Goal: Information Seeking & Learning: Learn about a topic

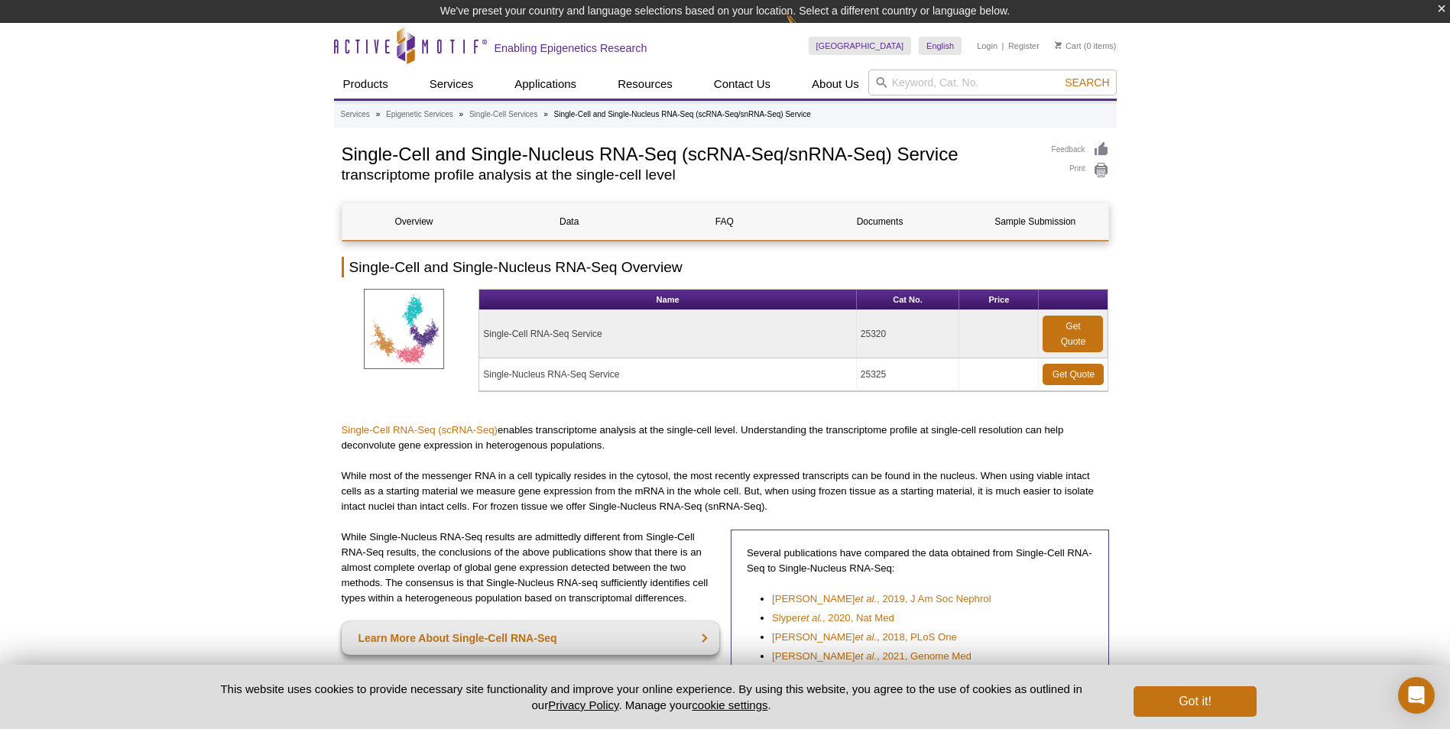
drag, startPoint x: 488, startPoint y: 374, endPoint x: 624, endPoint y: 381, distance: 136.2
click at [623, 381] on td "Single-Nucleus RNA-Seq Service" at bounding box center [668, 374] width 378 height 33
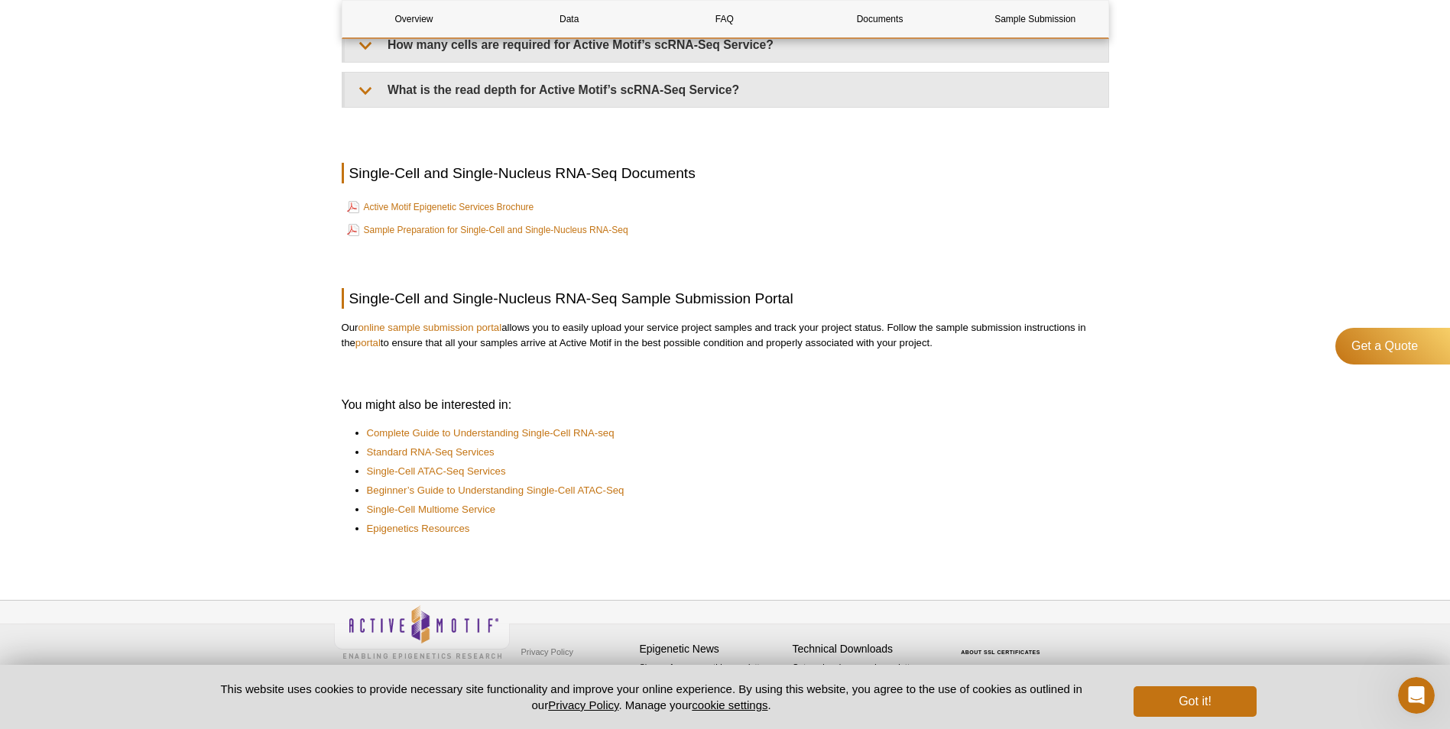
scroll to position [1936, 0]
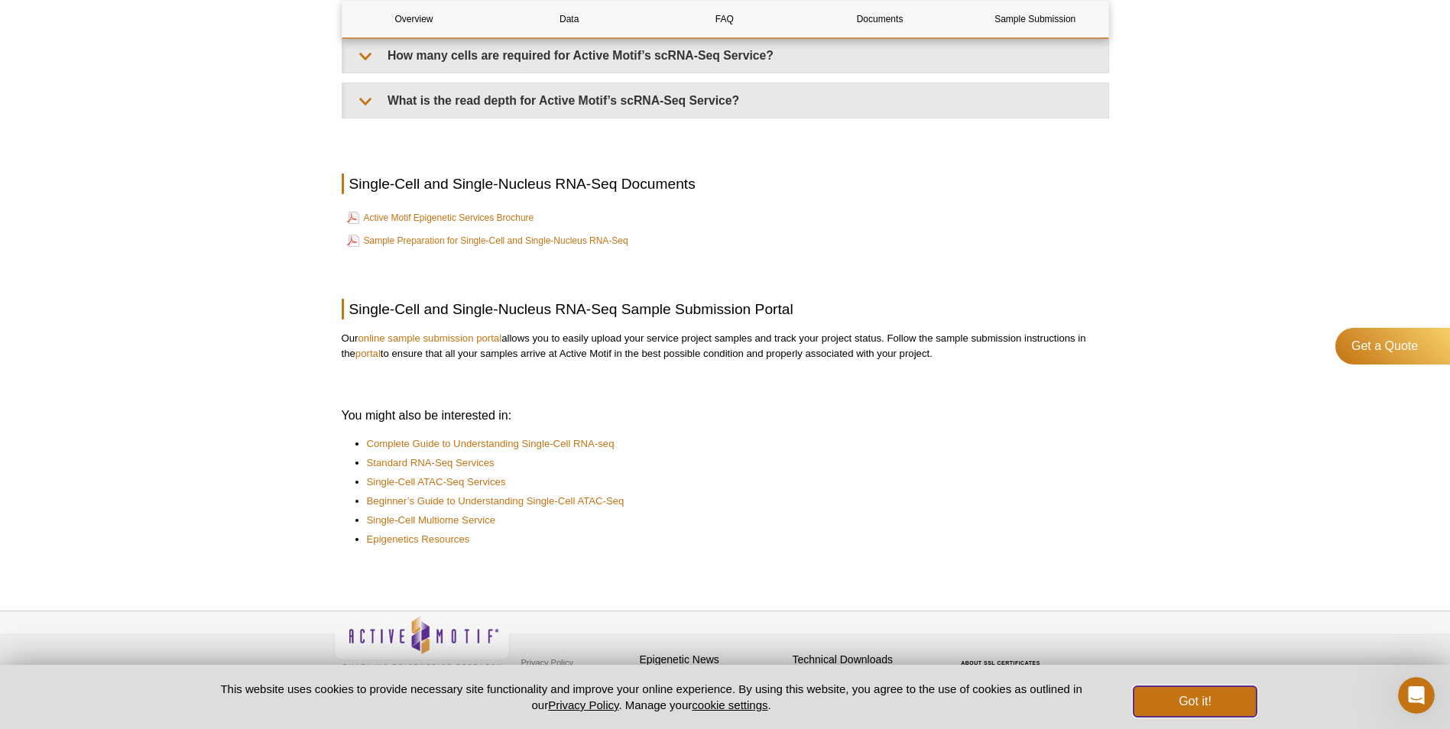
drag, startPoint x: 1211, startPoint y: 707, endPoint x: 1204, endPoint y: 703, distance: 7.9
click at [1211, 708] on button "Got it!" at bounding box center [1194, 701] width 122 height 31
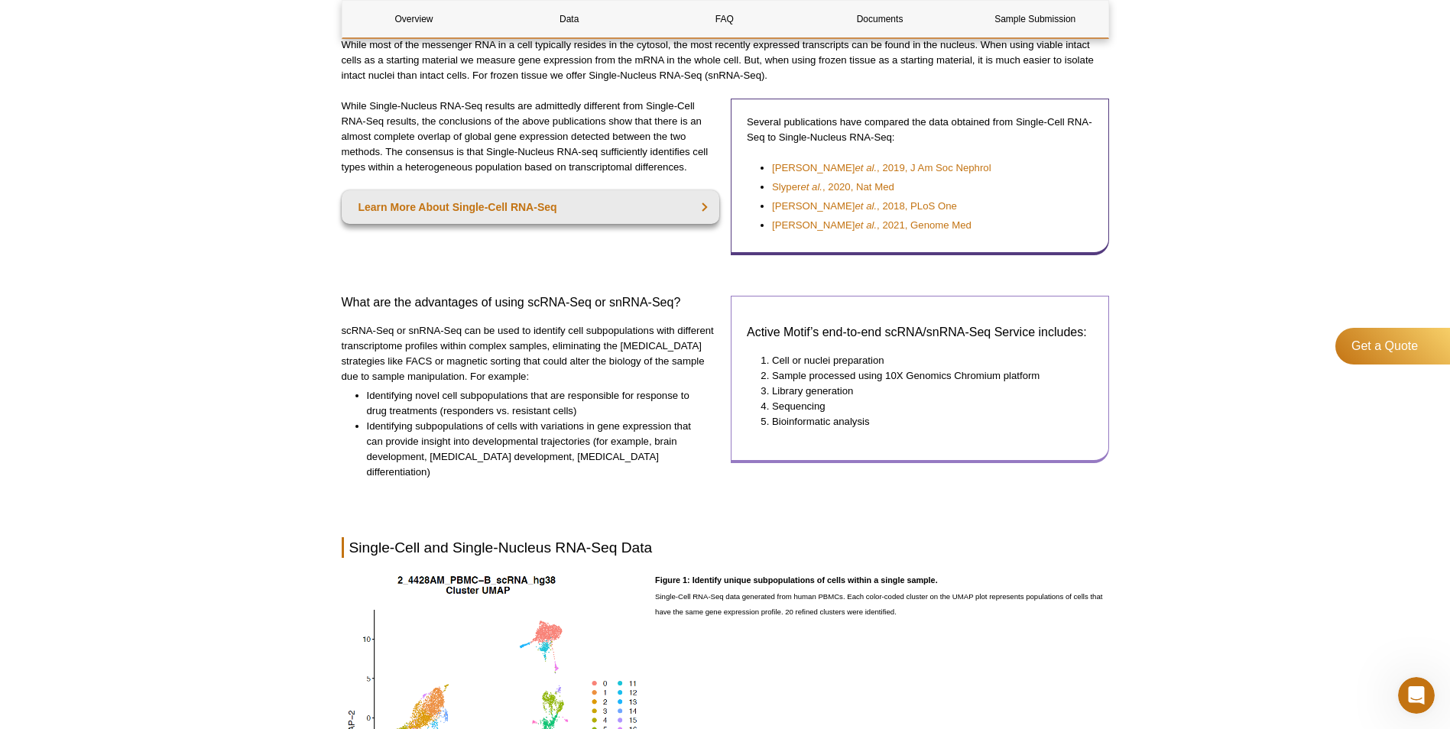
scroll to position [0, 0]
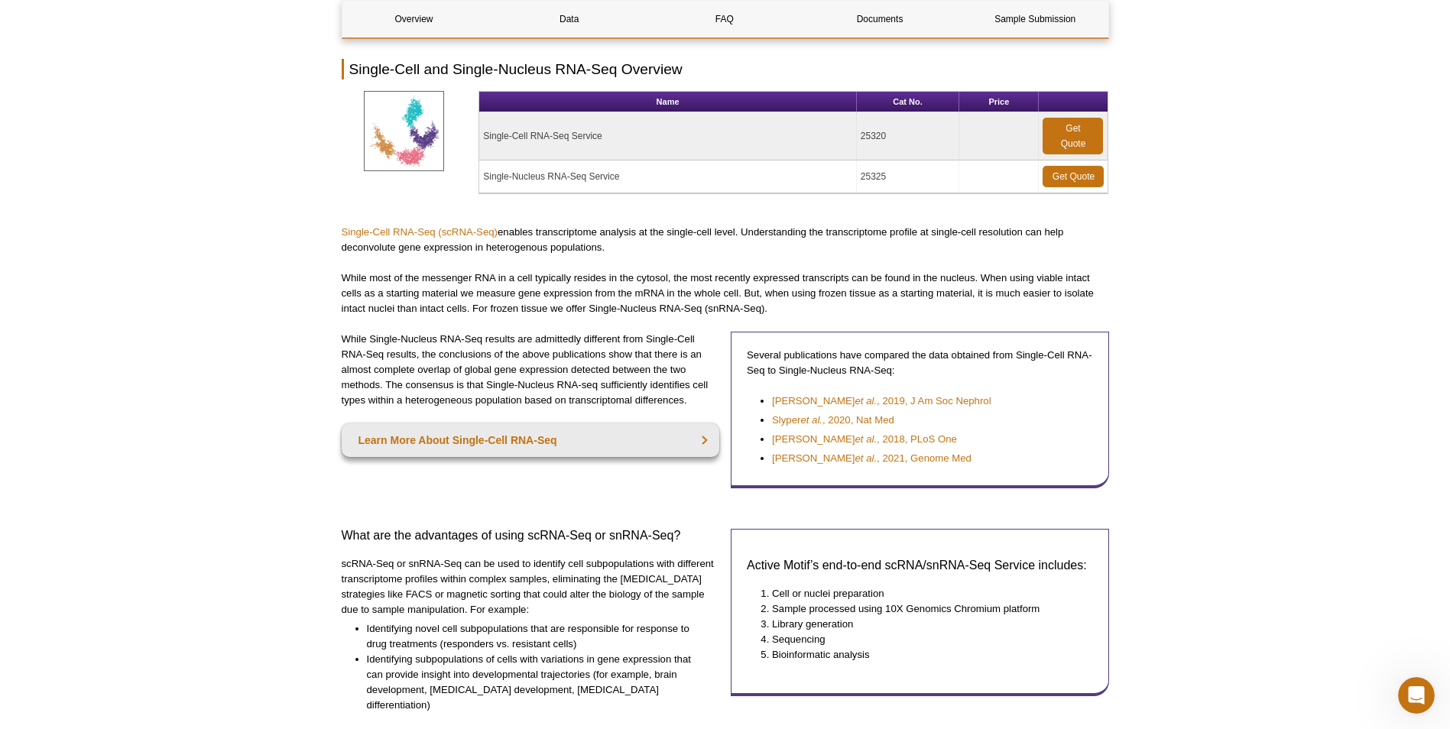
scroll to position [229, 0]
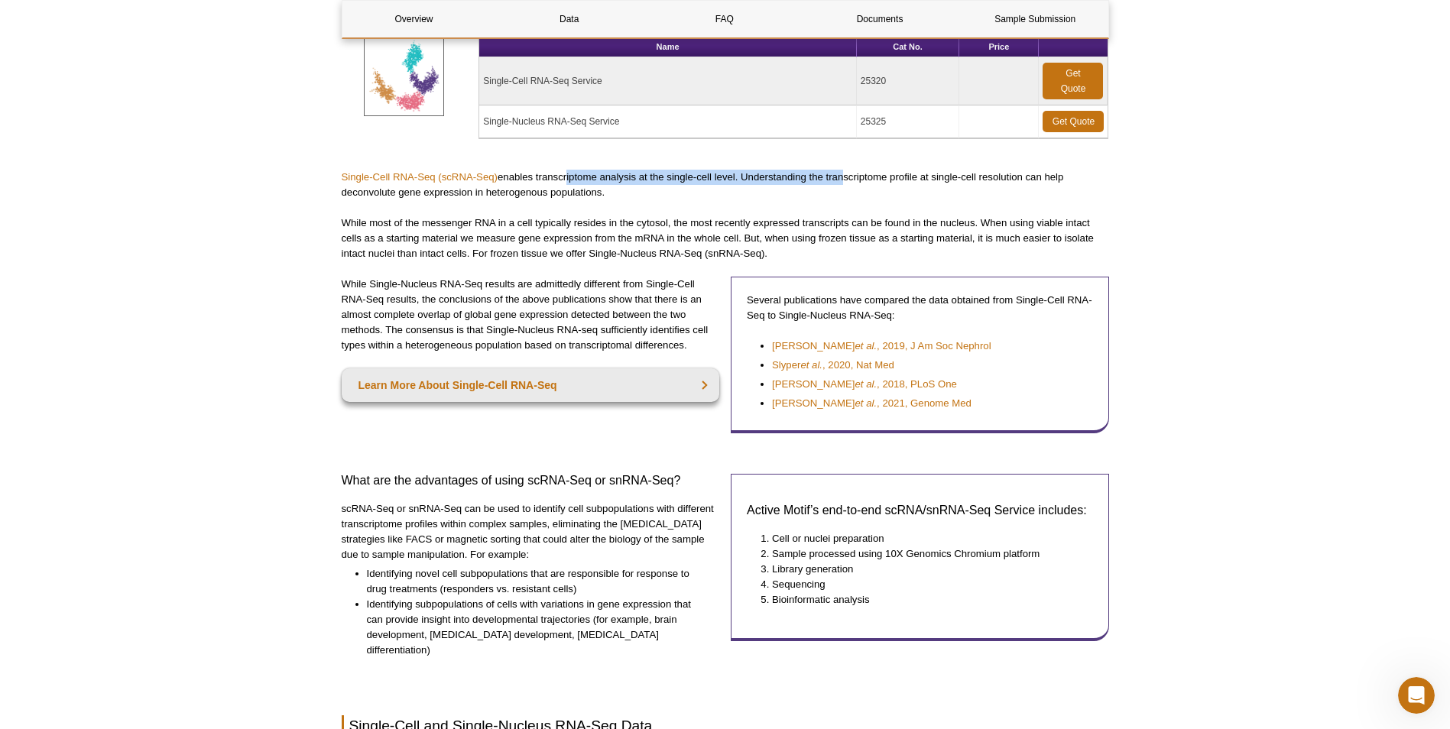
drag, startPoint x: 567, startPoint y: 180, endPoint x: 844, endPoint y: 178, distance: 276.7
click at [841, 178] on p "Single-Cell RNA-Seq (scRNA-Seq) enables transcriptome analysis at the single-ce…" at bounding box center [725, 185] width 767 height 31
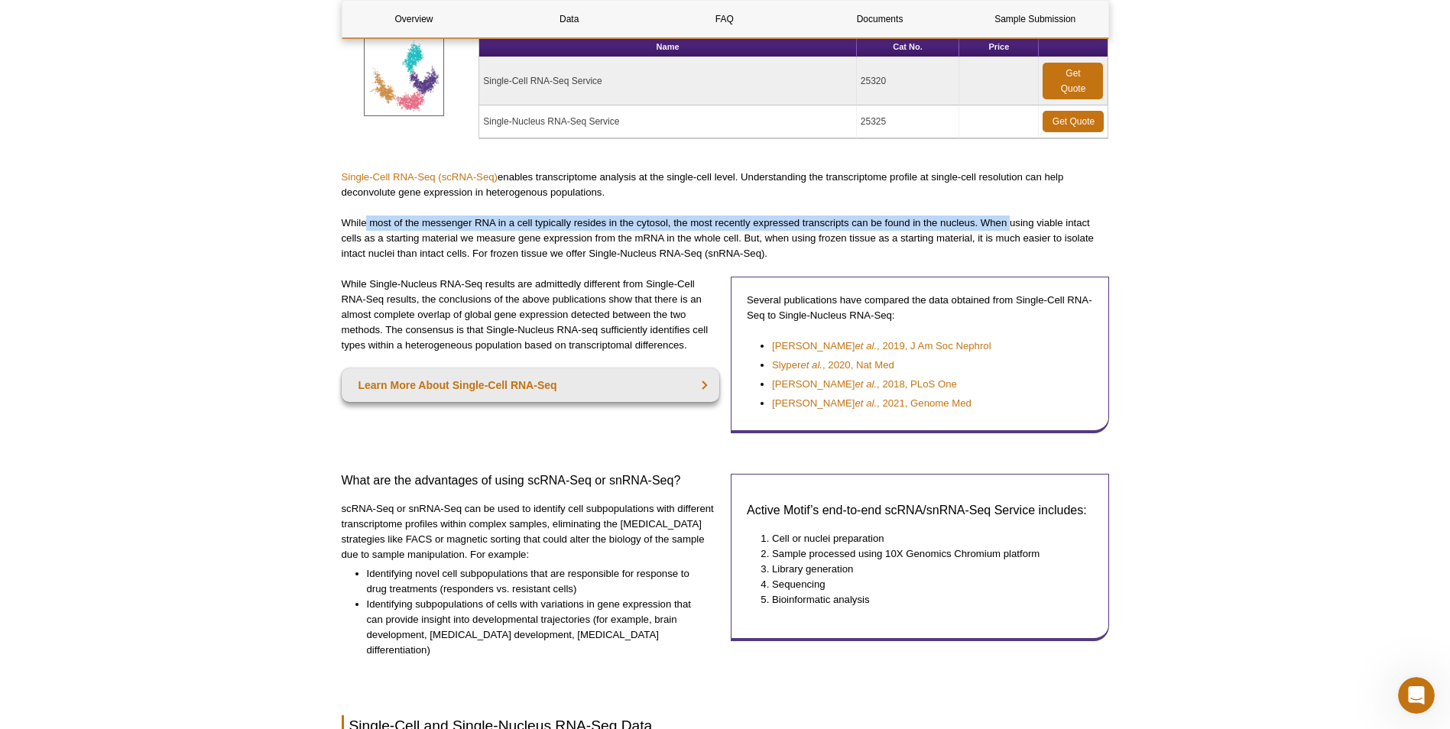
drag, startPoint x: 364, startPoint y: 221, endPoint x: 1012, endPoint y: 225, distance: 648.1
click at [1012, 225] on p "While most of the messenger RNA in a cell typically resides in the cytosol, the…" at bounding box center [725, 239] width 767 height 46
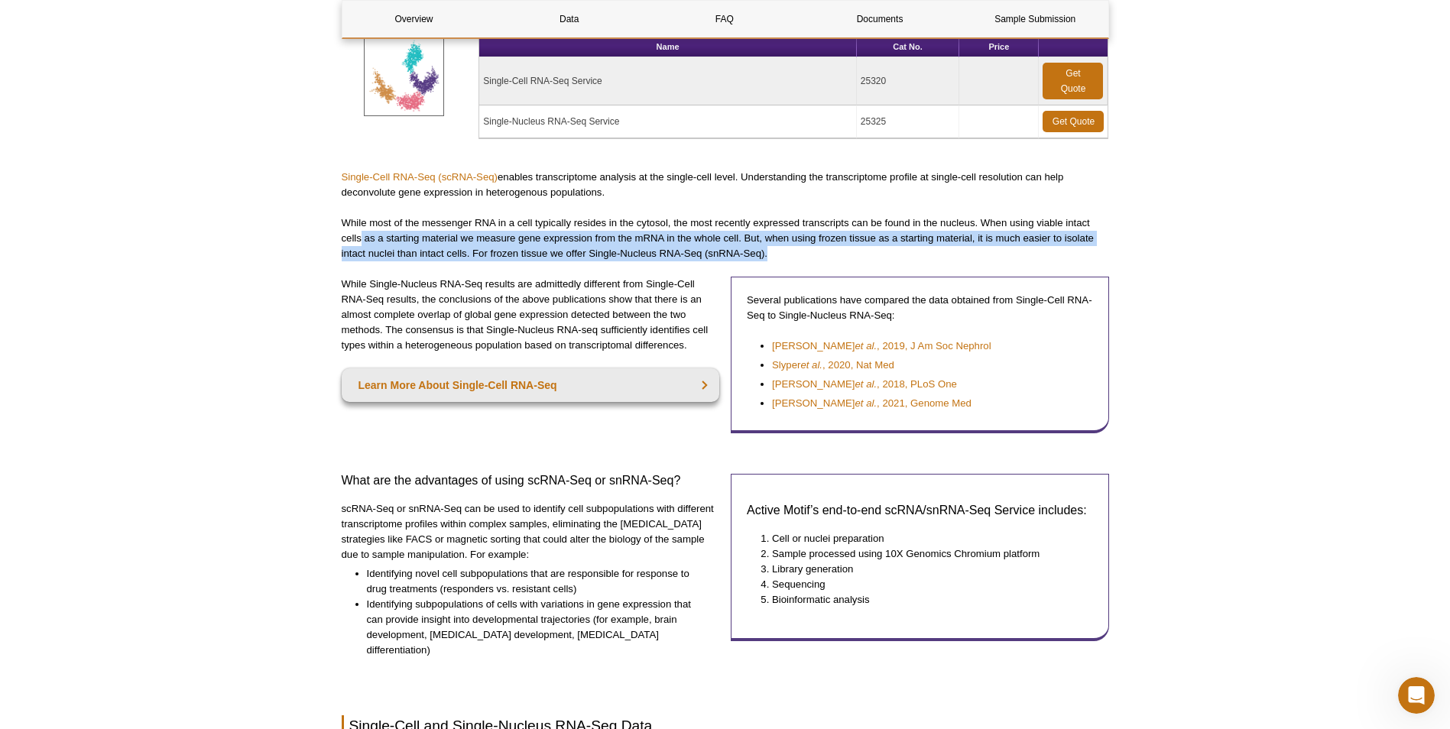
drag, startPoint x: 362, startPoint y: 245, endPoint x: 780, endPoint y: 257, distance: 418.2
click at [780, 257] on p "While most of the messenger RNA in a cell typically resides in the cytosol, the…" at bounding box center [725, 239] width 767 height 46
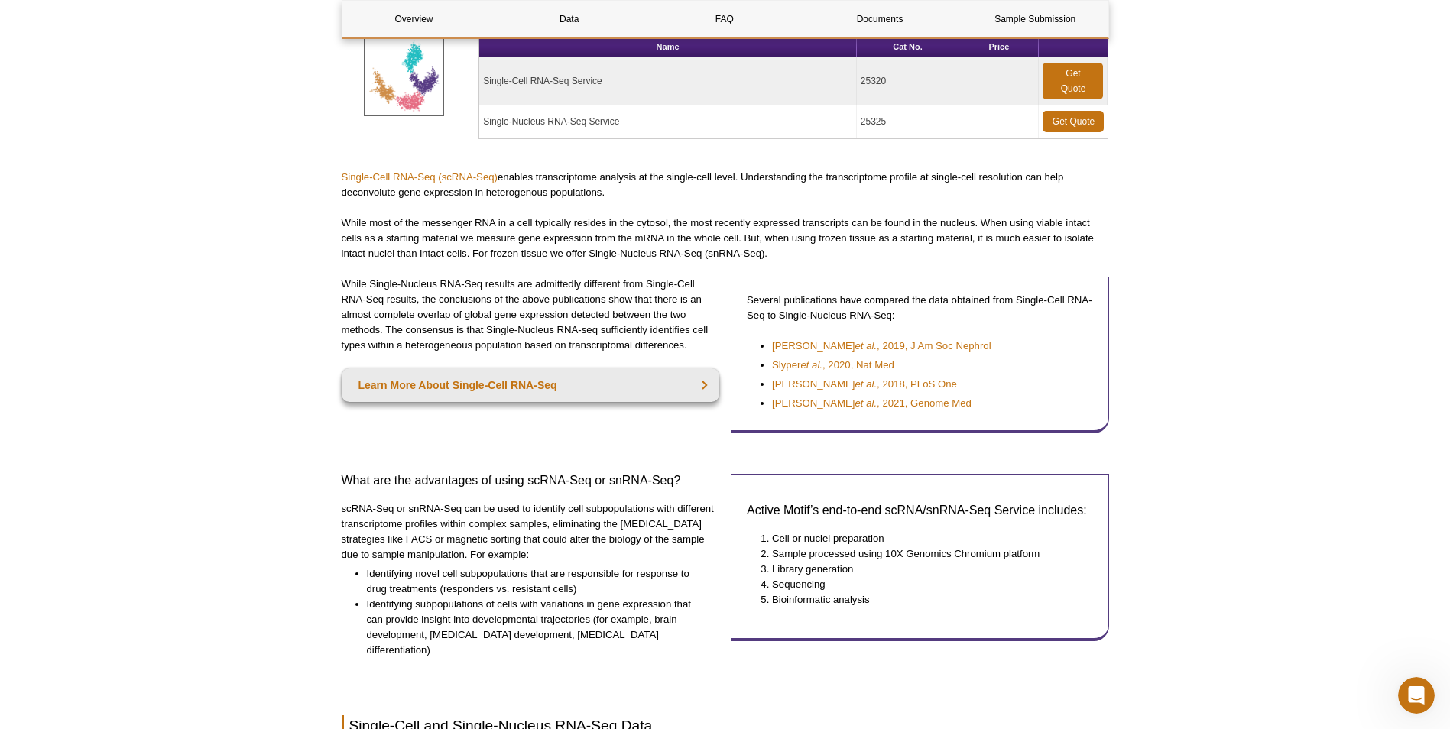
drag, startPoint x: 780, startPoint y: 257, endPoint x: 501, endPoint y: 357, distance: 297.1
click at [501, 357] on div "While Single-Nucleus RNA-Seq results are admittedly different from Single-Cell …" at bounding box center [531, 355] width 378 height 157
drag, startPoint x: 337, startPoint y: 270, endPoint x: 683, endPoint y: 291, distance: 346.9
drag, startPoint x: 683, startPoint y: 291, endPoint x: 673, endPoint y: 318, distance: 28.8
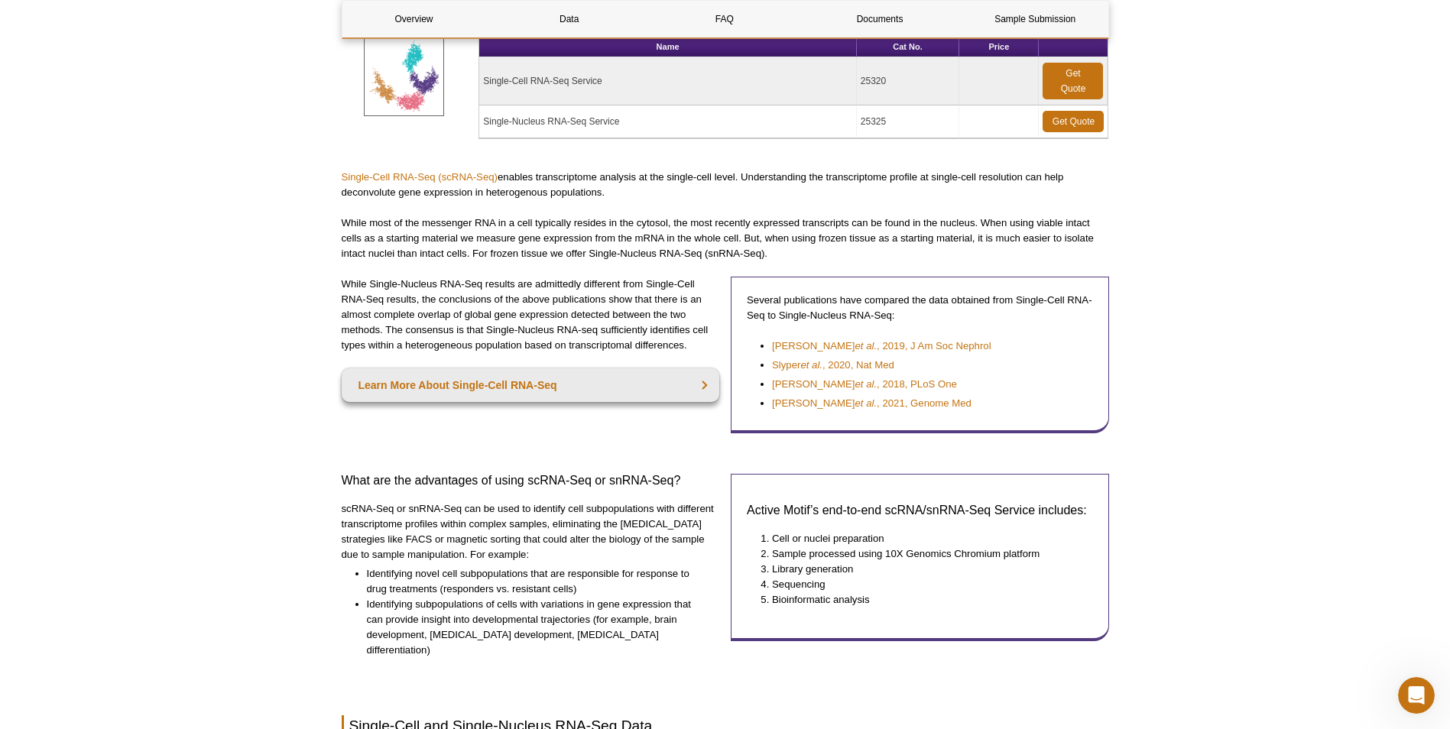
click at [673, 318] on p "While Single-Nucleus RNA-Seq results are admittedly different from Single-Cell …" at bounding box center [531, 315] width 378 height 76
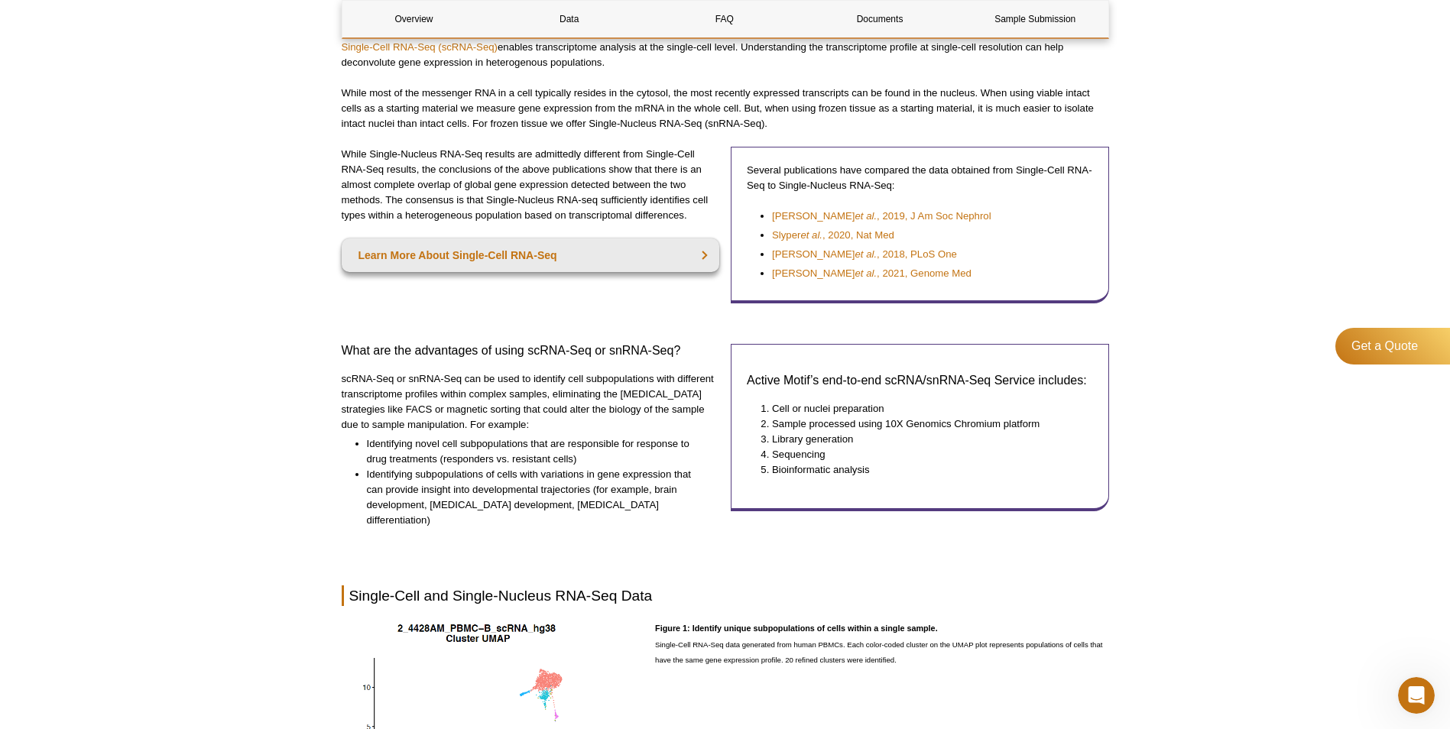
scroll to position [459, 0]
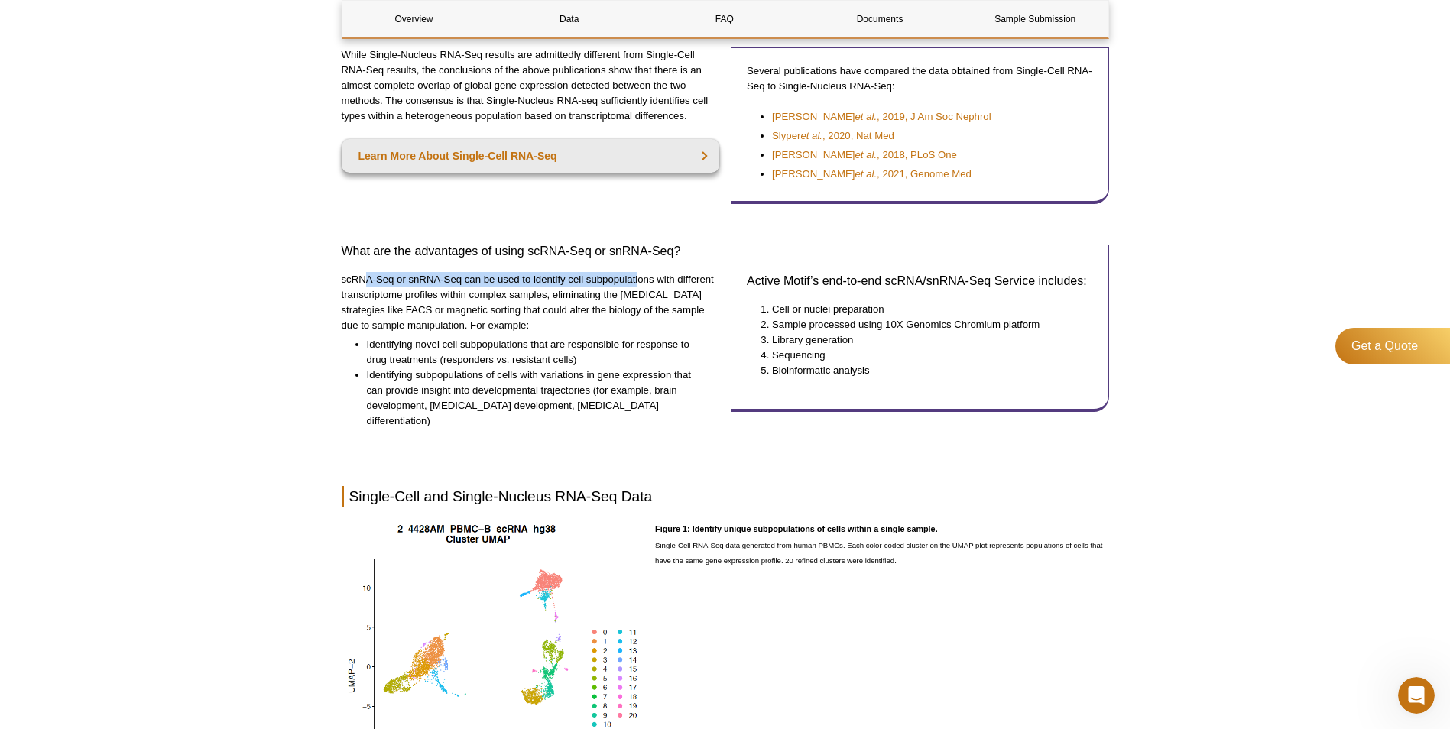
drag, startPoint x: 365, startPoint y: 277, endPoint x: 640, endPoint y: 284, distance: 275.2
click at [640, 284] on p "scRNA-Seq or snRNA-Seq can be used to identify cell subpopulations with differe…" at bounding box center [531, 302] width 378 height 61
drag, startPoint x: 640, startPoint y: 284, endPoint x: 551, endPoint y: 368, distance: 122.2
click at [551, 368] on li "Identifying subpopulations of cells with variations in gene expression that can…" at bounding box center [536, 398] width 338 height 61
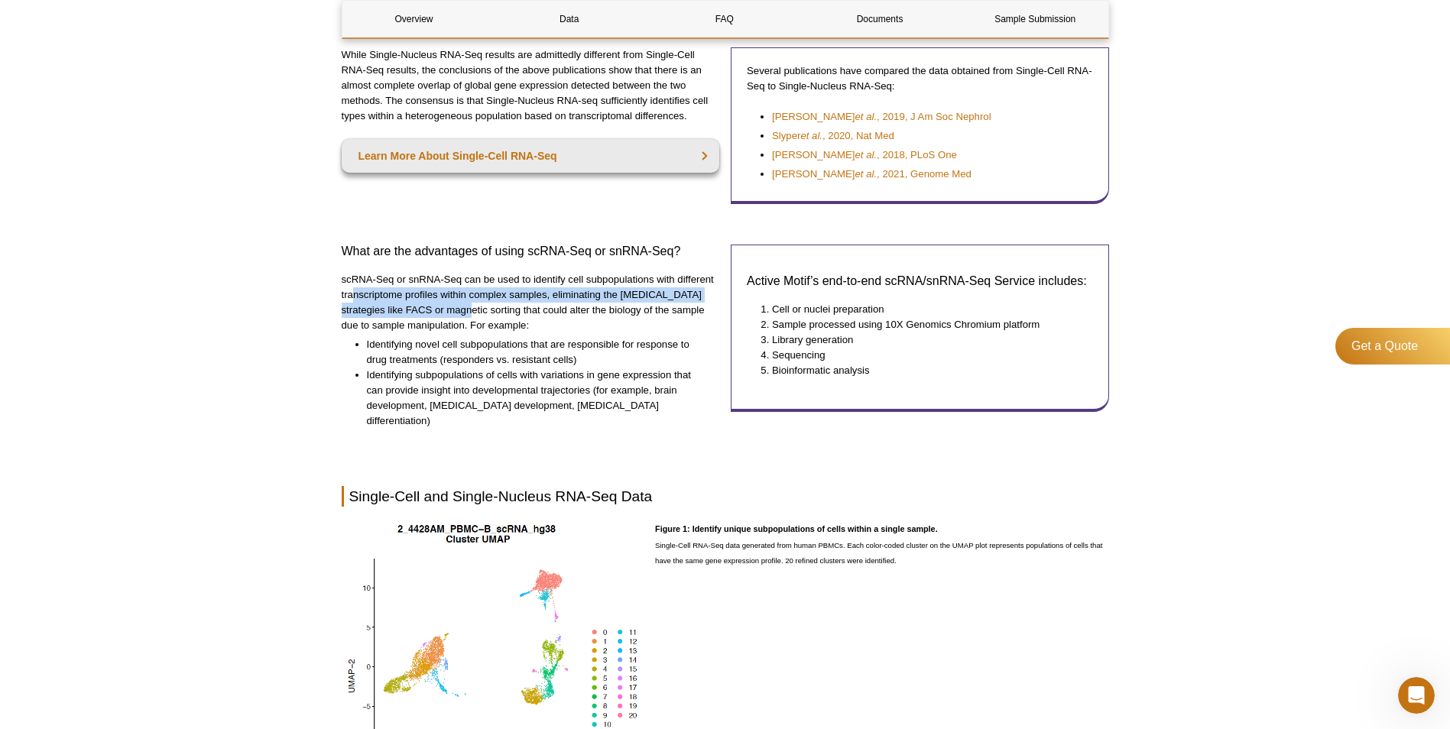
drag, startPoint x: 355, startPoint y: 301, endPoint x: 447, endPoint y: 310, distance: 92.1
click at [447, 310] on p "scRNA-Seq or snRNA-Seq can be used to identify cell subpopulations with differe…" at bounding box center [531, 302] width 378 height 61
drag, startPoint x: 447, startPoint y: 310, endPoint x: 463, endPoint y: 382, distance: 74.4
click at [463, 380] on li "Identifying subpopulations of cells with variations in gene expression that can…" at bounding box center [536, 398] width 338 height 61
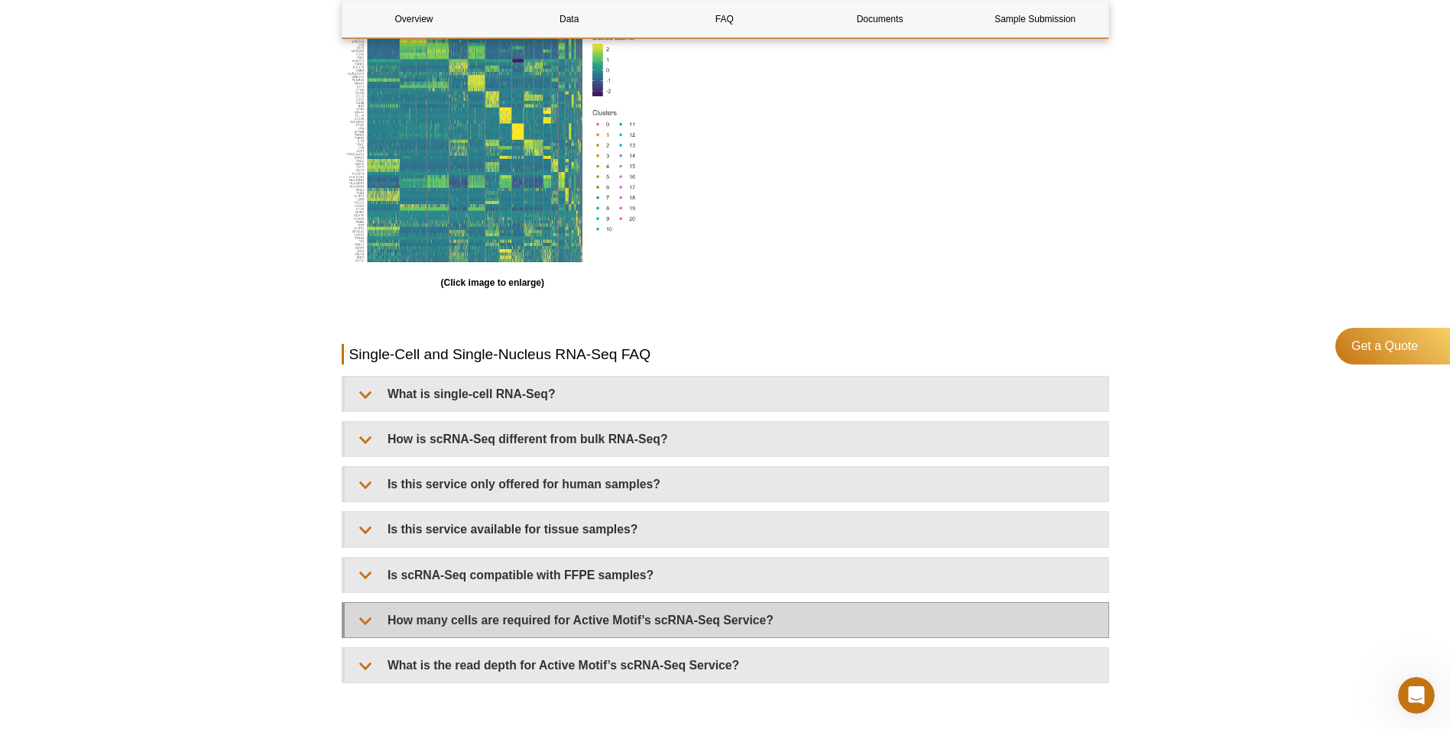
scroll to position [1452, 0]
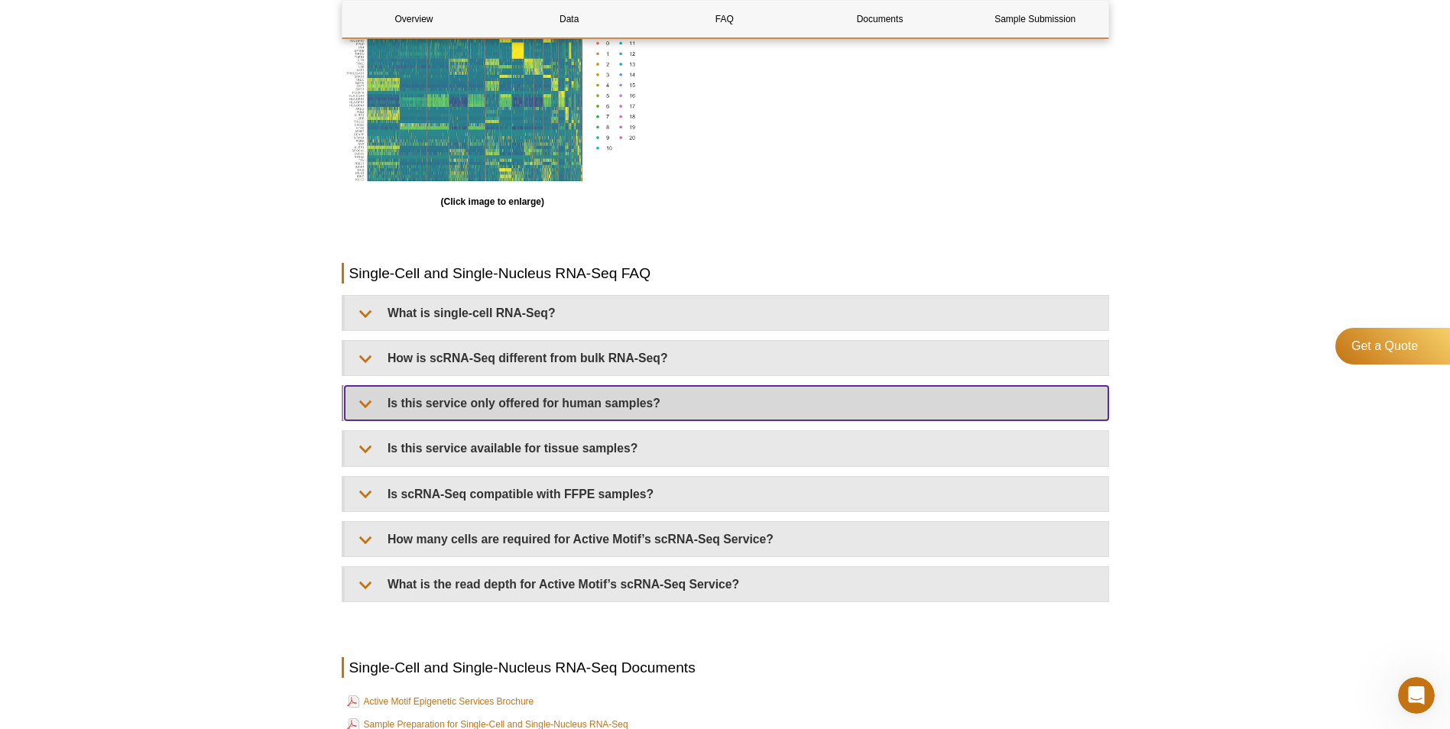
click at [575, 387] on summary "Is this service only offered for human samples?" at bounding box center [726, 403] width 763 height 34
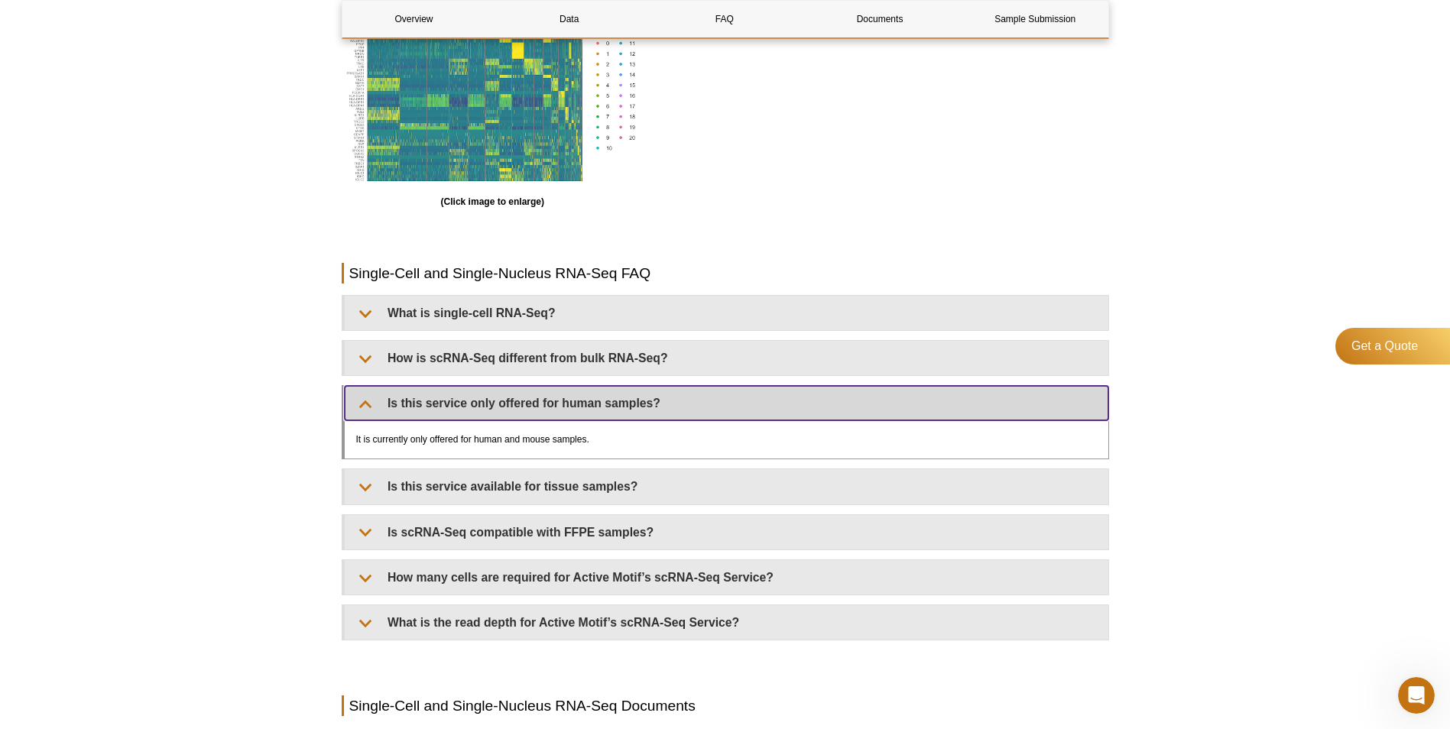
click at [575, 387] on summary "Is this service only offered for human samples?" at bounding box center [726, 403] width 763 height 34
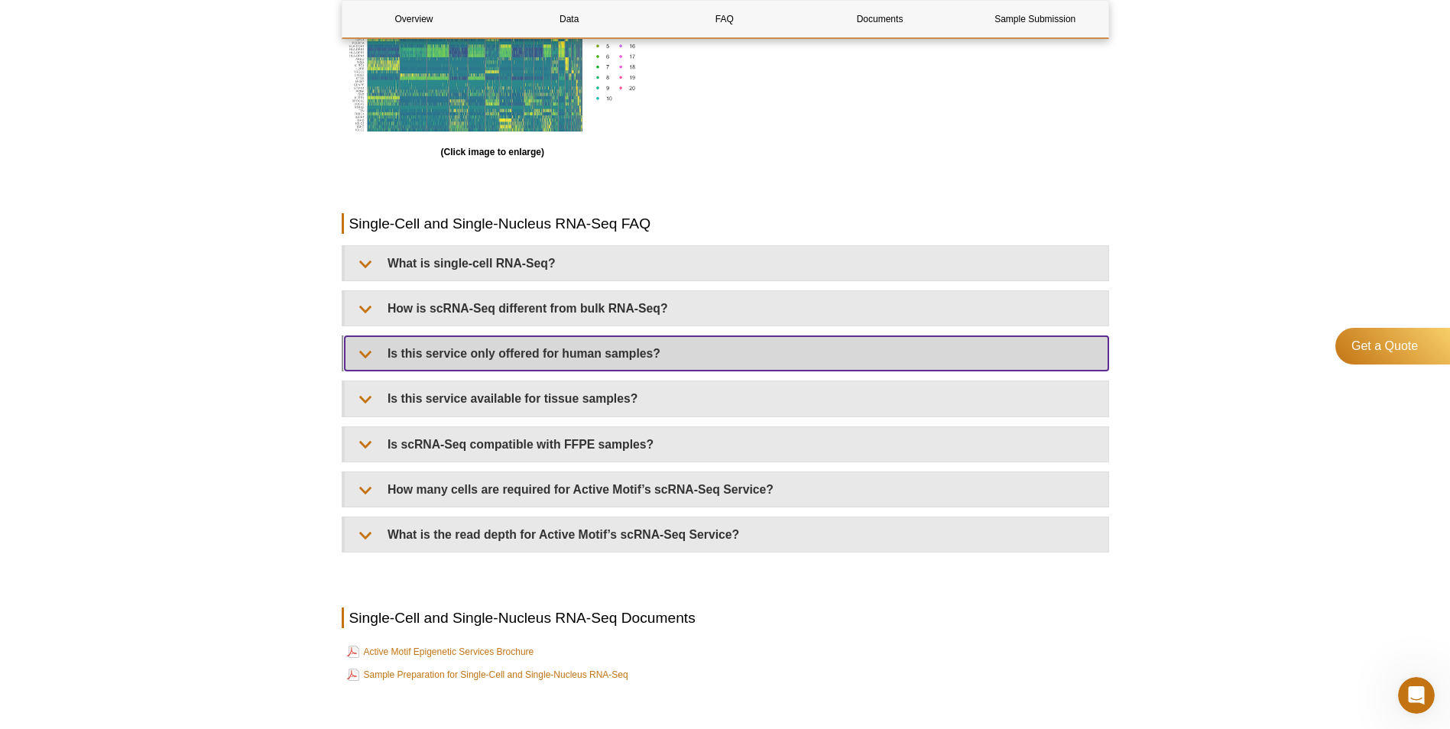
scroll to position [1528, 0]
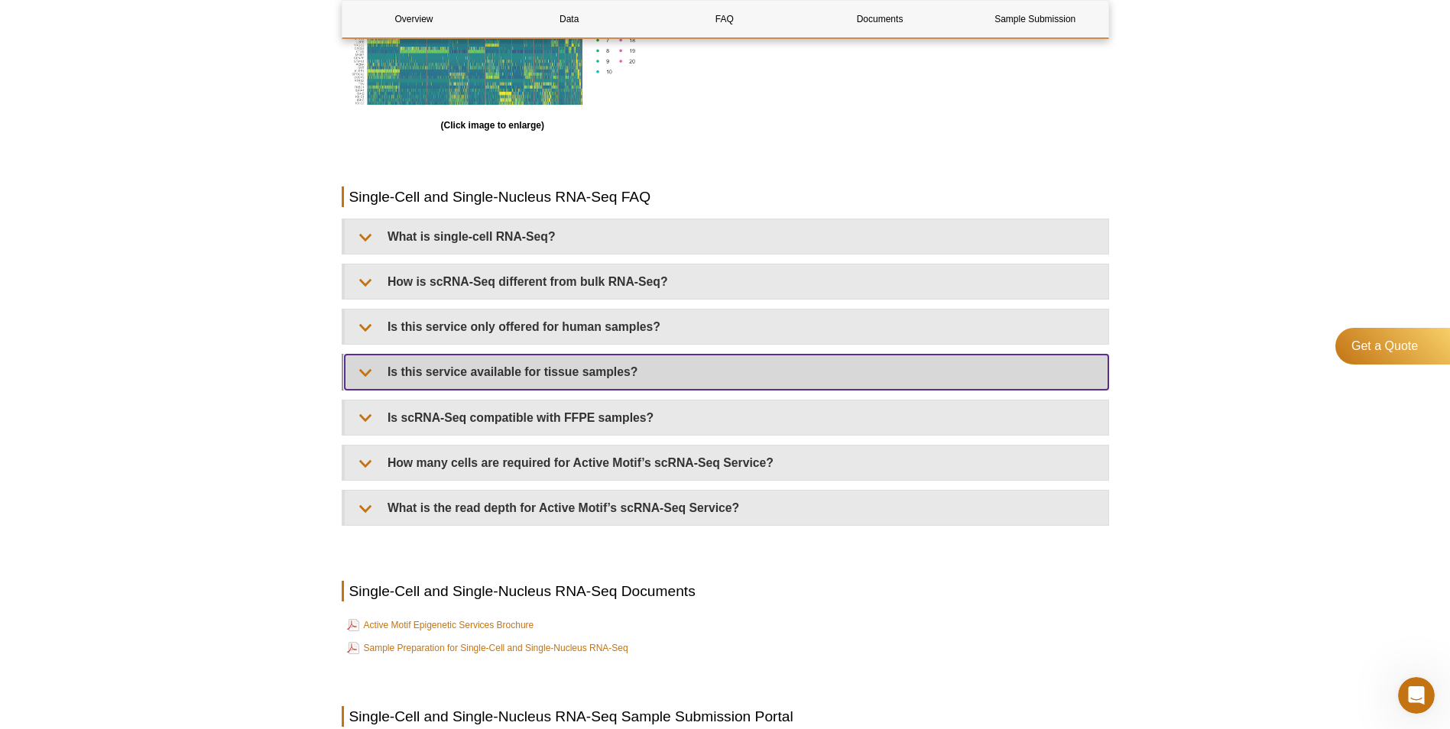
click at [477, 355] on summary "Is this service available for tissue samples?" at bounding box center [726, 372] width 763 height 34
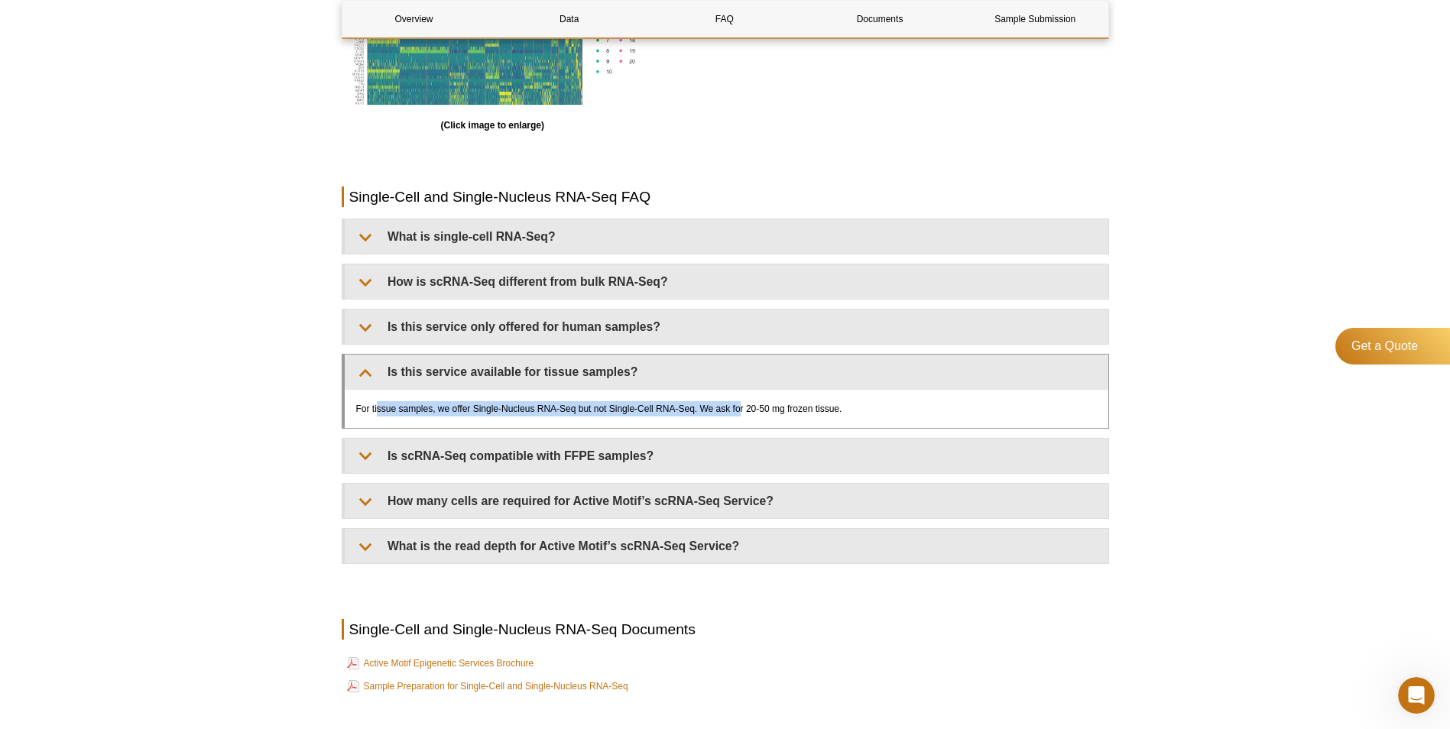
drag, startPoint x: 377, startPoint y: 395, endPoint x: 742, endPoint y: 397, distance: 365.3
click at [742, 397] on div "For tissue samples, we offer Single-Nucleus RNA-Seq but not Single-Cell RNA-Seq…" at bounding box center [726, 409] width 763 height 38
click at [803, 390] on div "For tissue samples, we offer Single-Nucleus RNA-Seq but not Single-Cell RNA-Seq…" at bounding box center [726, 409] width 763 height 38
drag, startPoint x: 747, startPoint y: 394, endPoint x: 812, endPoint y: 394, distance: 65.0
click at [812, 394] on div "For tissue samples, we offer Single-Nucleus RNA-Seq but not Single-Cell RNA-Seq…" at bounding box center [726, 409] width 763 height 38
